Goal: Task Accomplishment & Management: Use online tool/utility

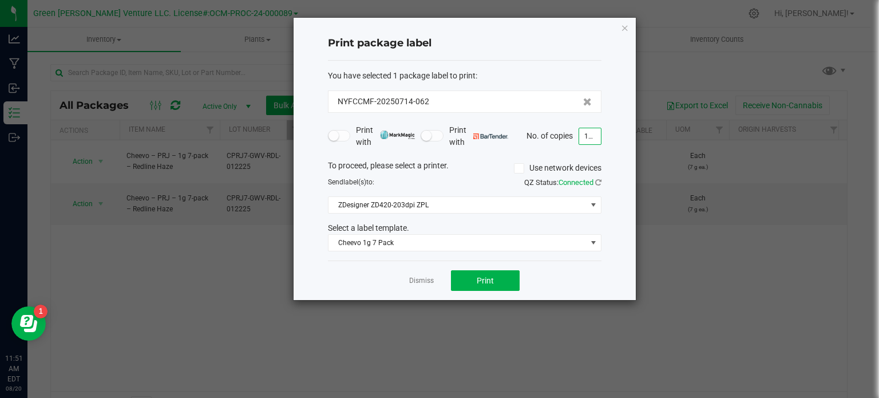
click at [598, 137] on input "180" at bounding box center [590, 136] width 22 height 16
type input "100"
click at [491, 278] on span "Print" at bounding box center [485, 280] width 17 height 9
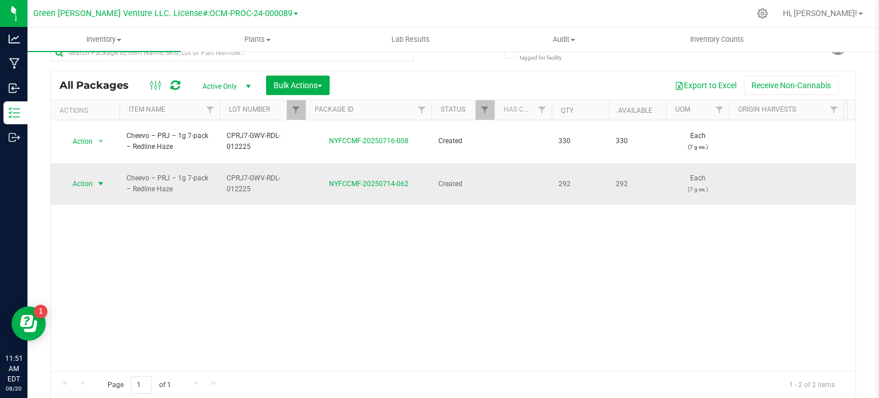
click at [87, 176] on span "Action" at bounding box center [77, 184] width 31 height 16
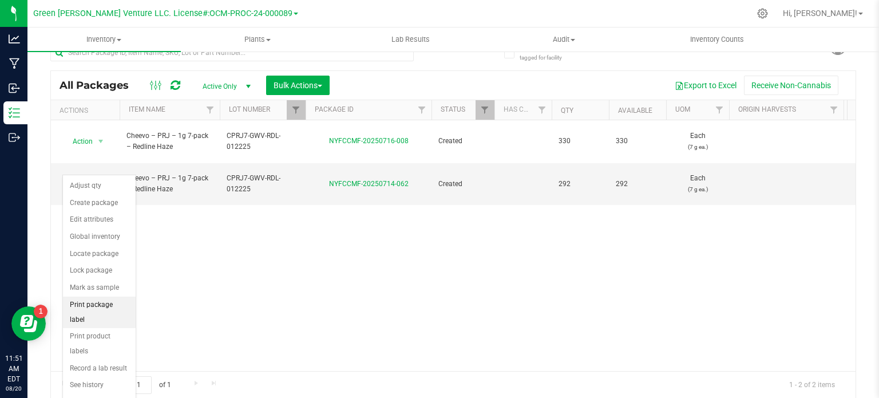
click at [88, 309] on li "Print package label" at bounding box center [99, 312] width 73 height 31
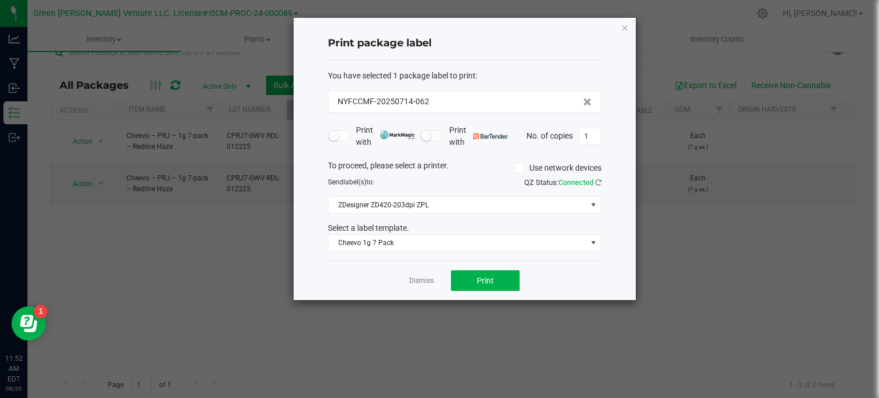
click at [593, 146] on div "Print with Print with No. of copies 1" at bounding box center [465, 136] width 274 height 24
click at [593, 136] on input "1" at bounding box center [590, 136] width 22 height 16
type input "99"
click at [479, 281] on span "Print" at bounding box center [485, 280] width 17 height 9
